Goal: Obtain resource: Download file/media

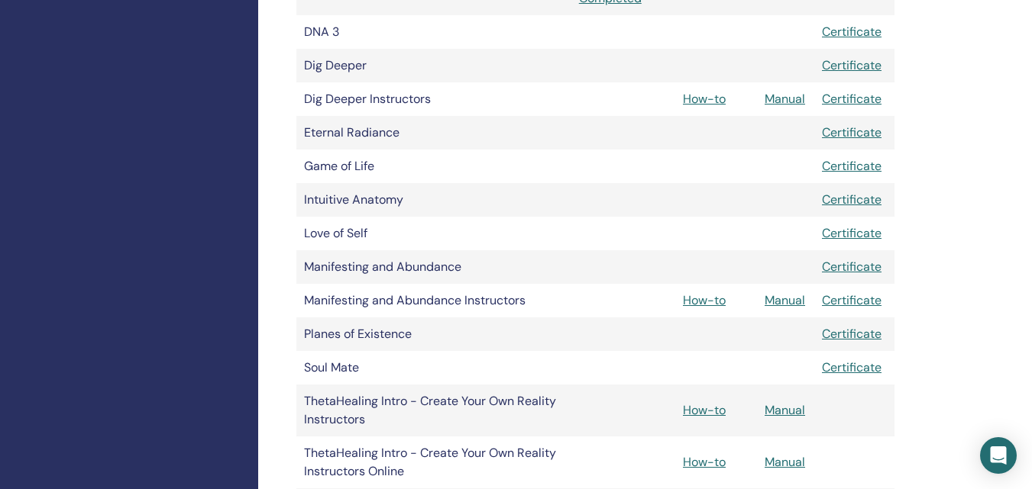
scroll to position [611, 0]
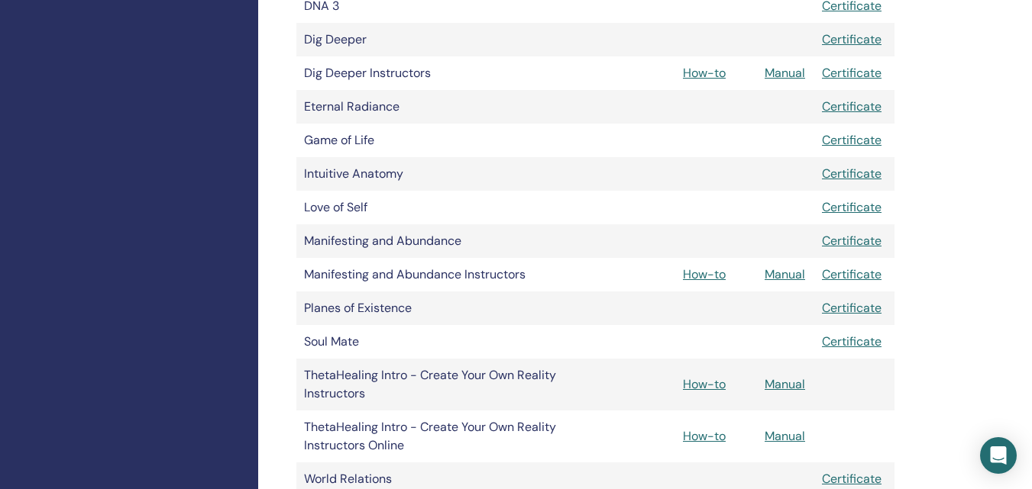
click at [426, 270] on td "Manifesting and Abundance Instructors" at bounding box center [433, 275] width 275 height 34
click at [777, 268] on link "Manual" at bounding box center [784, 274] width 40 height 16
